Goal: Task Accomplishment & Management: Manage account settings

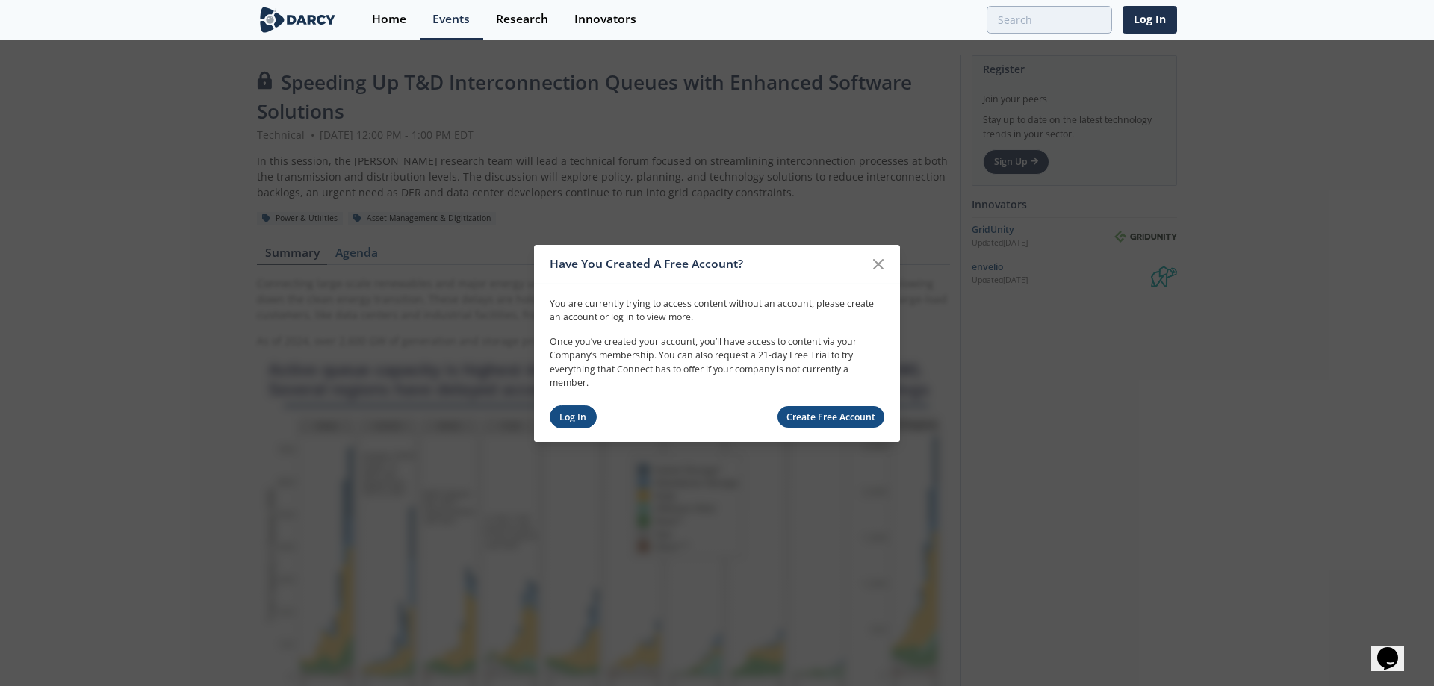
click at [581, 414] on link "Log In" at bounding box center [573, 417] width 47 height 23
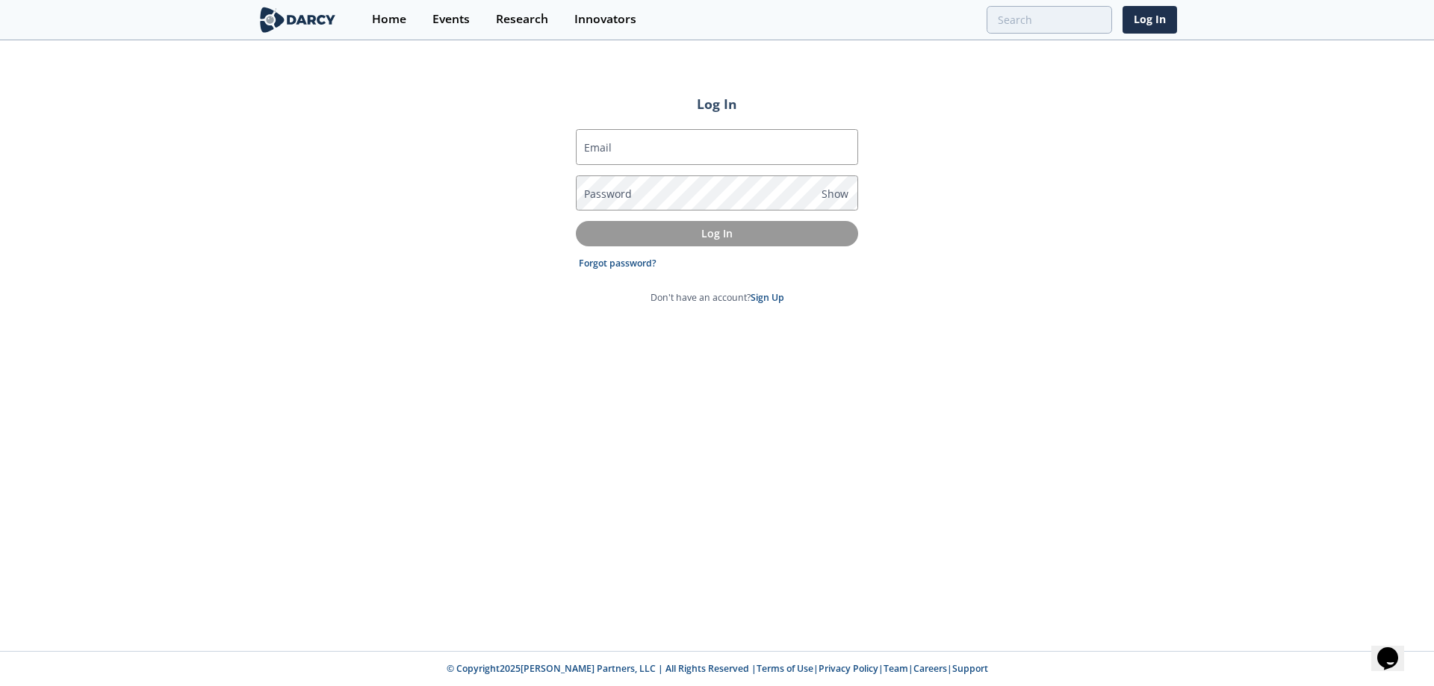
type input "[PERSON_NAME][EMAIL_ADDRESS][PERSON_NAME][DOMAIN_NAME]"
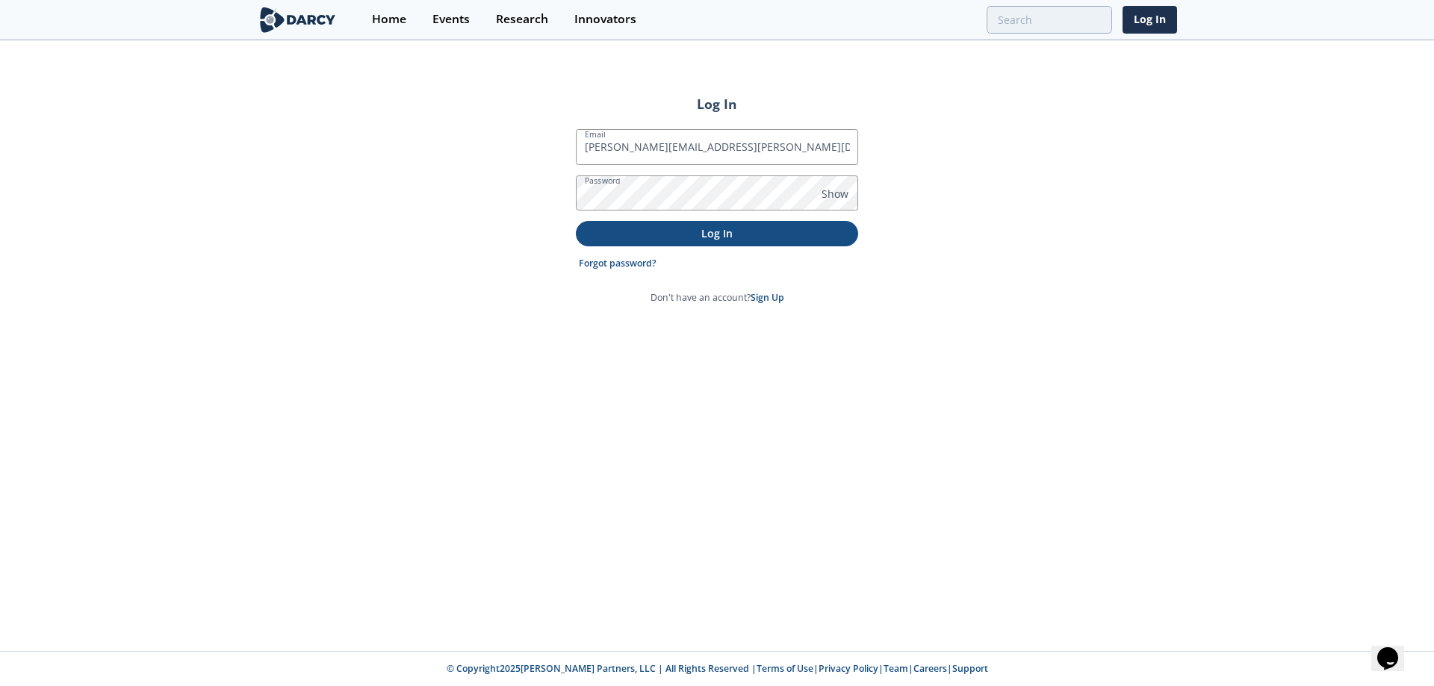
click at [659, 228] on p "Log In" at bounding box center [716, 234] width 261 height 16
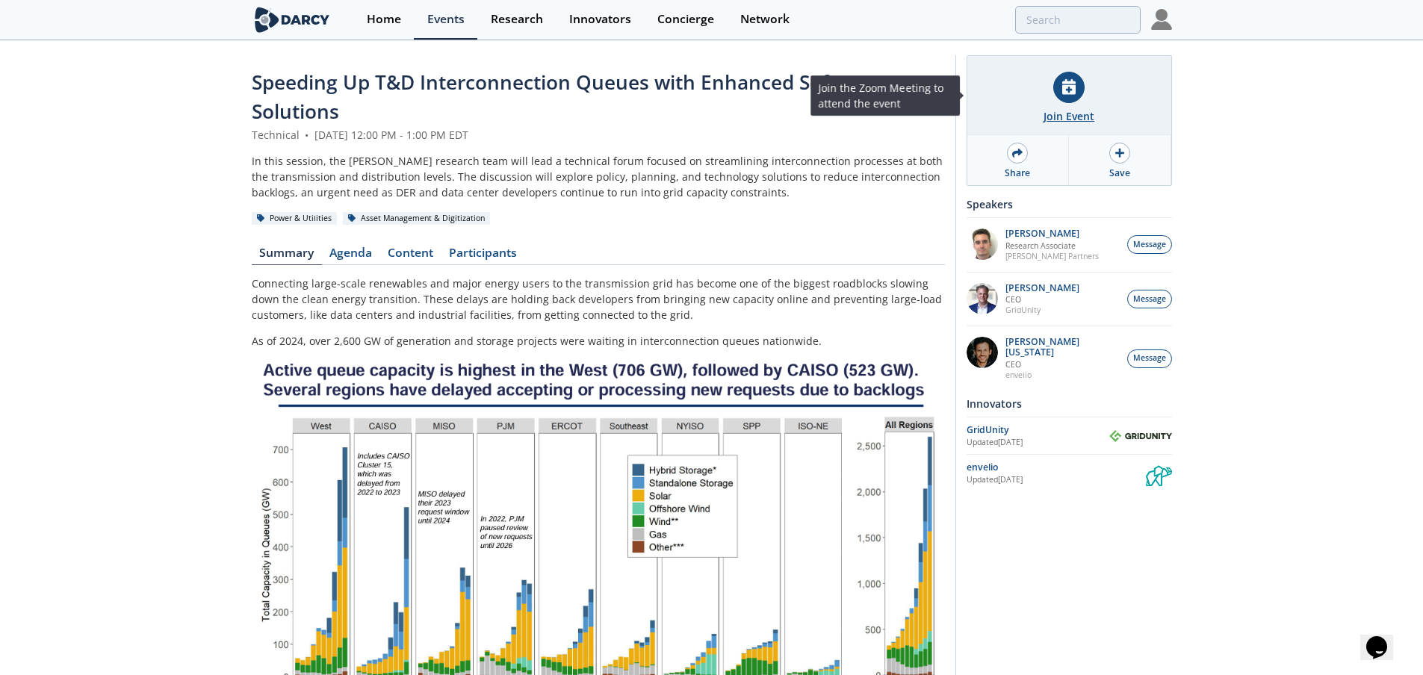
click at [1065, 90] on icon at bounding box center [1068, 87] width 13 height 16
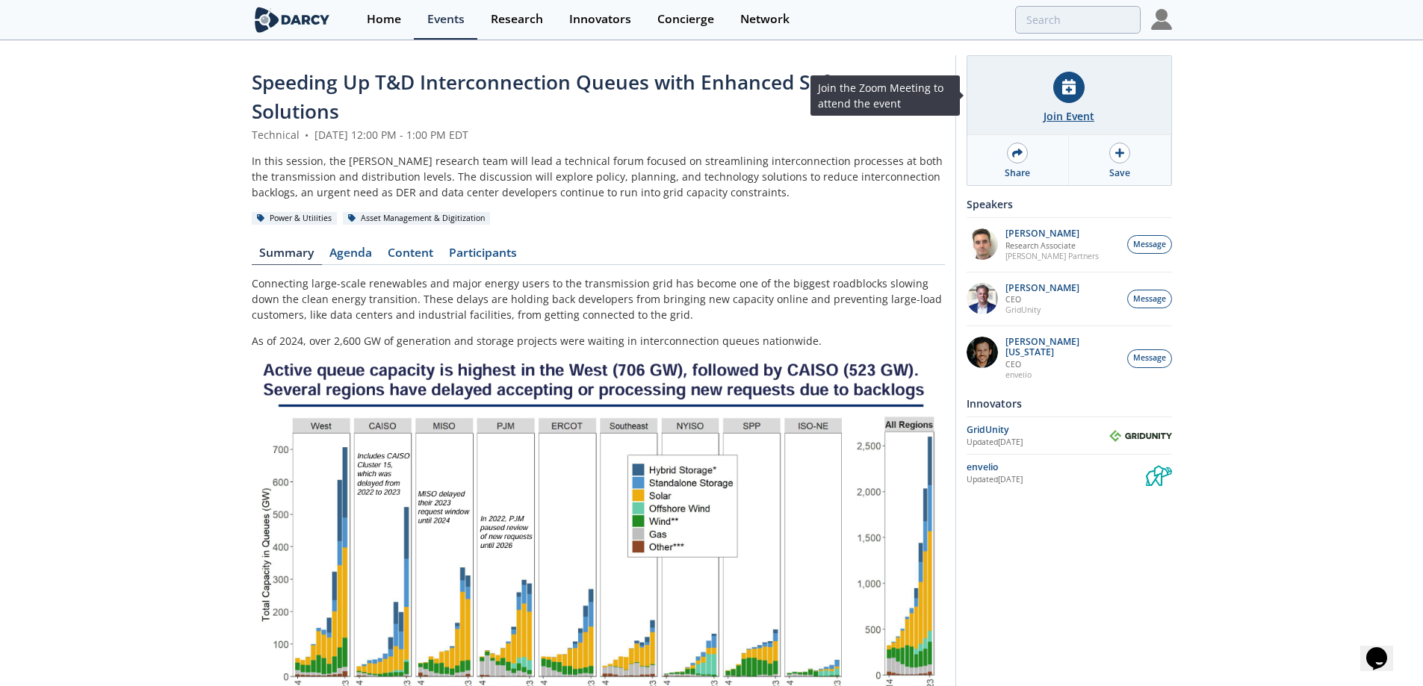
click at [1063, 89] on icon at bounding box center [1068, 87] width 13 height 16
